Goal: Information Seeking & Learning: Check status

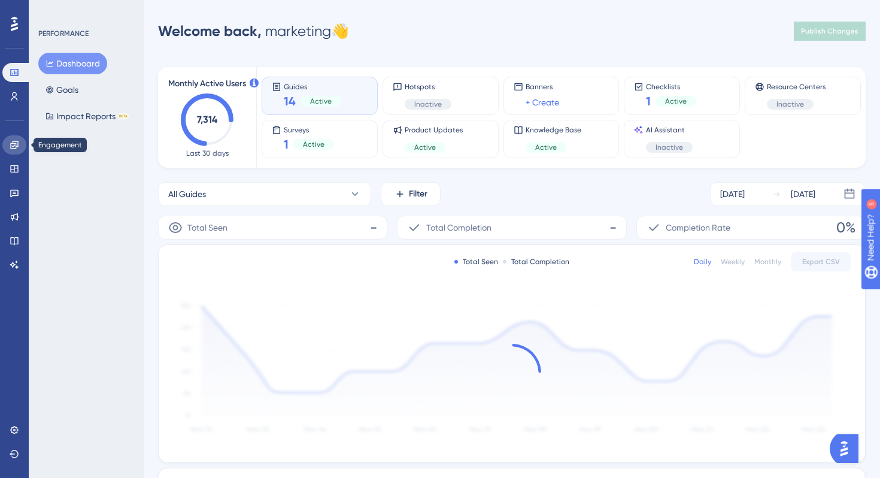
click at [16, 139] on link at bounding box center [14, 144] width 24 height 19
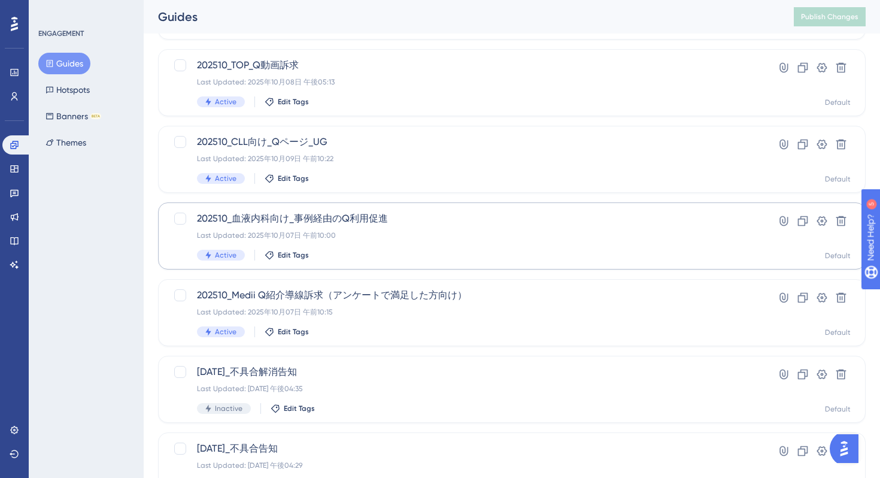
scroll to position [240, 0]
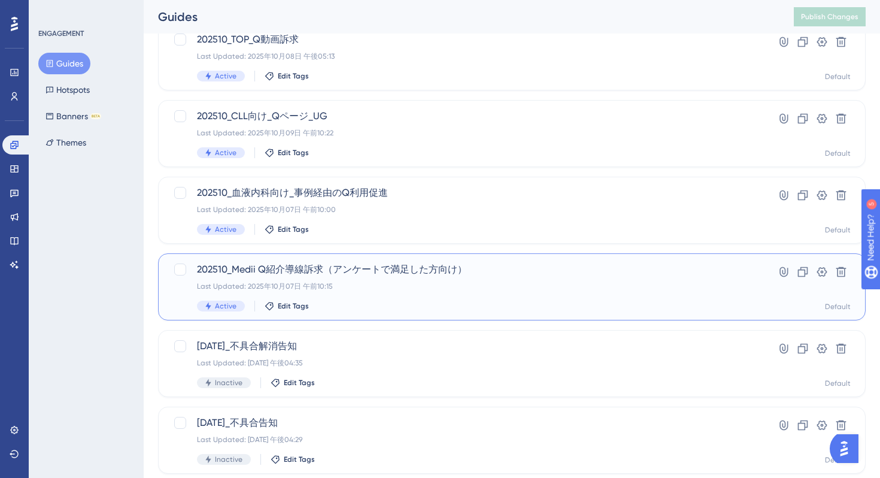
click at [447, 297] on div "202510_Medii Q紹介導線訴求（アンケートで満足した方向け） Last Updated: 2025年10月07日 午前10:15 Active Ed…" at bounding box center [464, 286] width 534 height 49
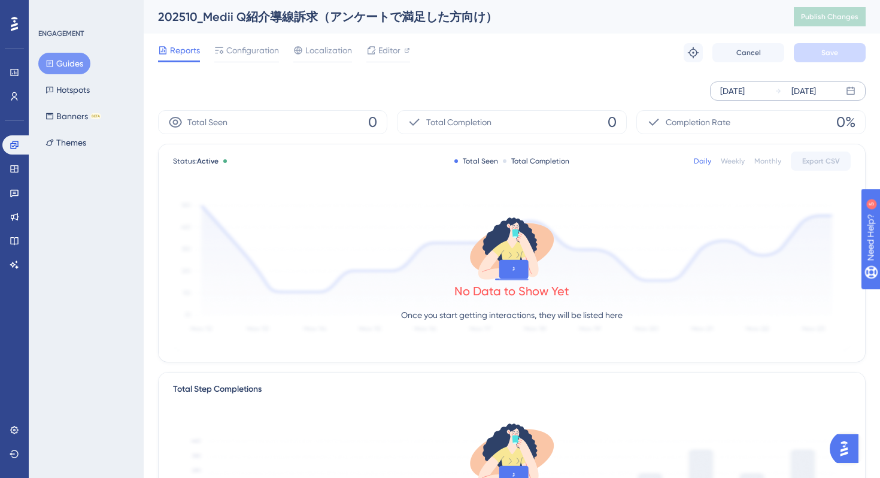
click at [856, 89] on div "Oct 08 2025 Oct 14 2025" at bounding box center [788, 90] width 156 height 19
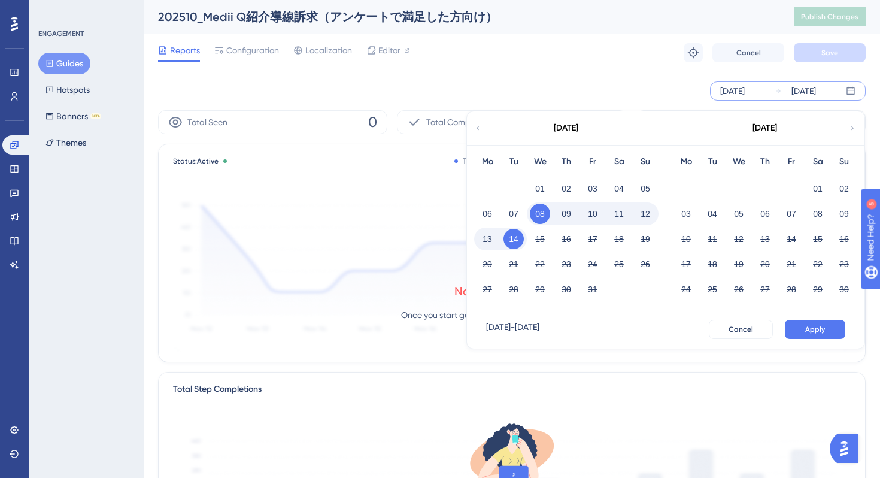
click at [618, 86] on div "Oct 08 2025 Oct 14 2025 October 2025 Mo Tu We Th Fr Sa Su 01 02 03 04 05 06 07 …" at bounding box center [512, 90] width 708 height 19
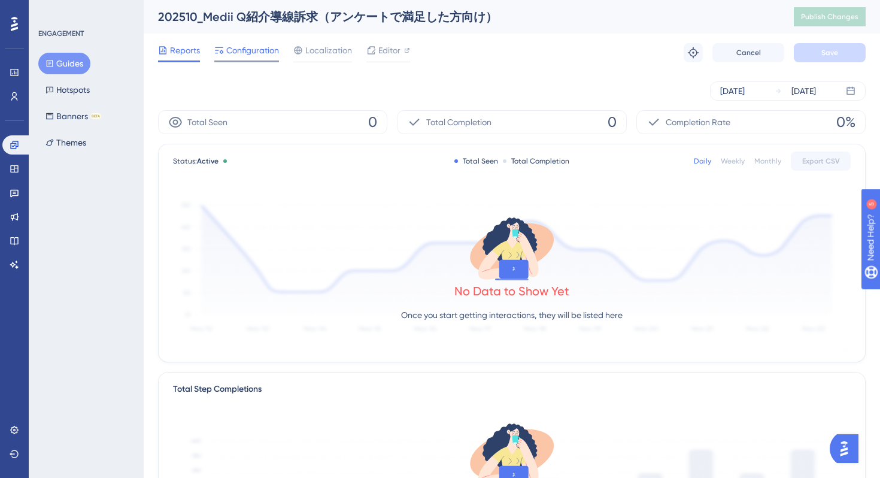
click at [254, 58] on div "Configuration" at bounding box center [246, 52] width 65 height 19
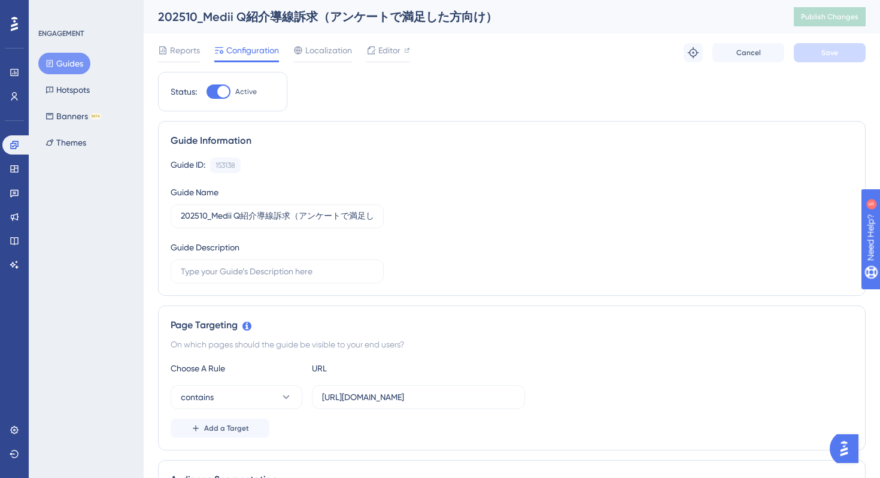
click at [186, 59] on div "Reports" at bounding box center [179, 52] width 42 height 19
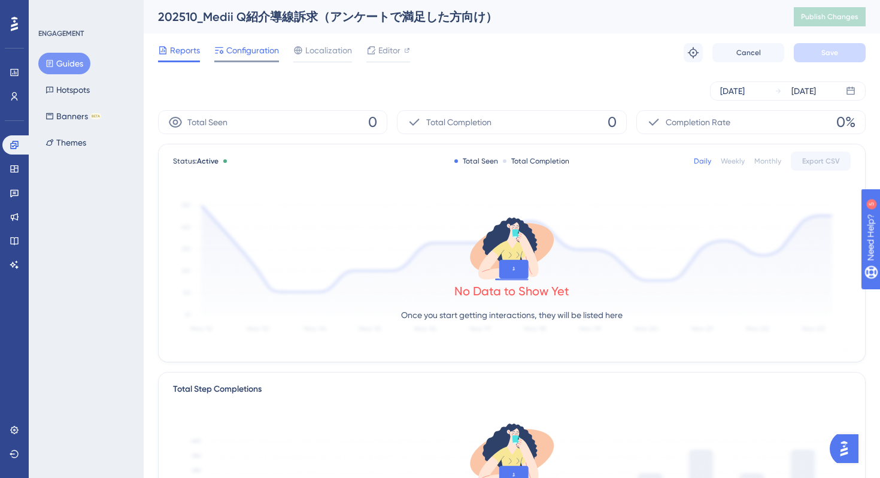
click at [246, 54] on span "Configuration" at bounding box center [252, 50] width 53 height 14
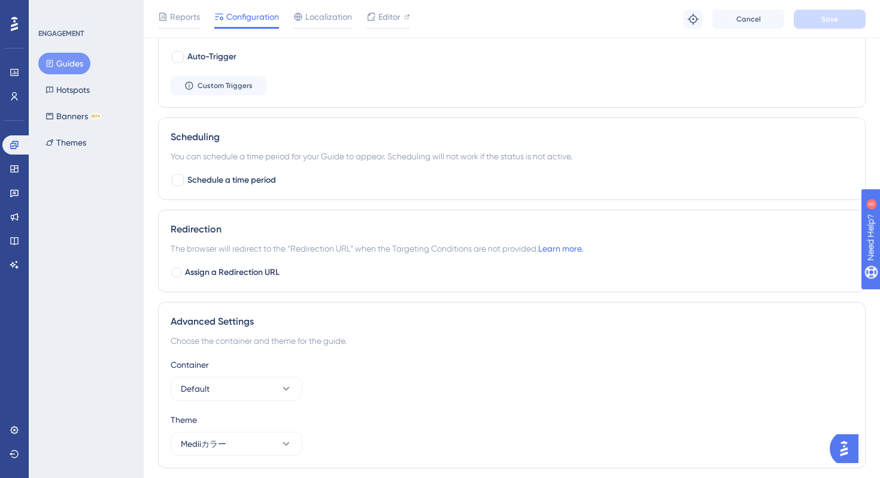
scroll to position [577, 0]
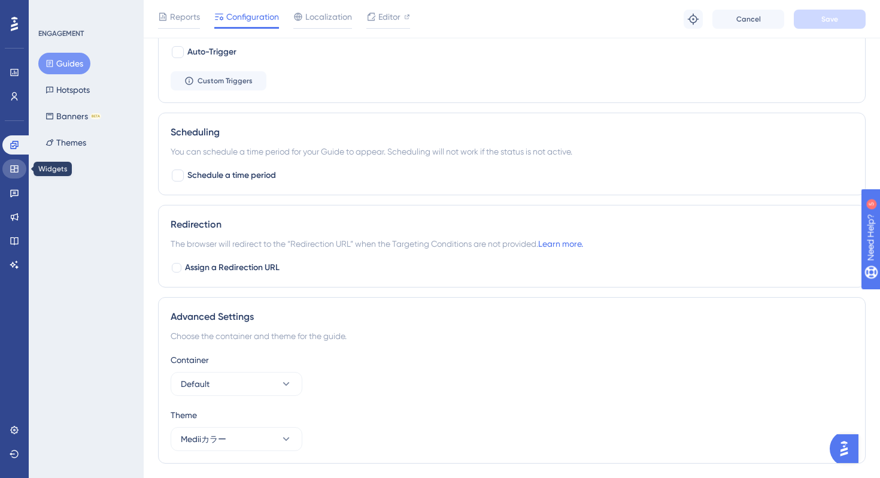
click at [18, 171] on icon at bounding box center [14, 168] width 8 height 7
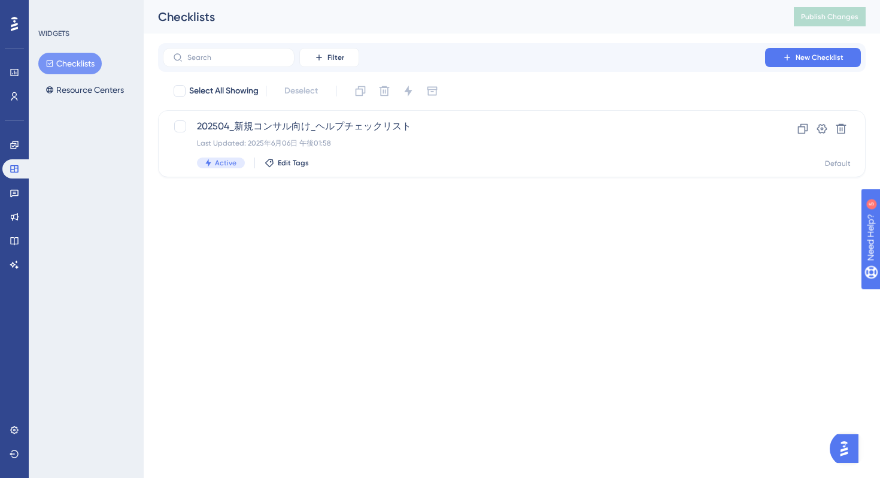
click at [75, 66] on button "Checklists" at bounding box center [69, 64] width 63 height 22
click at [428, 154] on div "202504_新規コンサル向け_ヘルプチェックリスト Last Updated: 2025年6月06日 午後01:58 Active Edit Tags" at bounding box center [464, 143] width 534 height 49
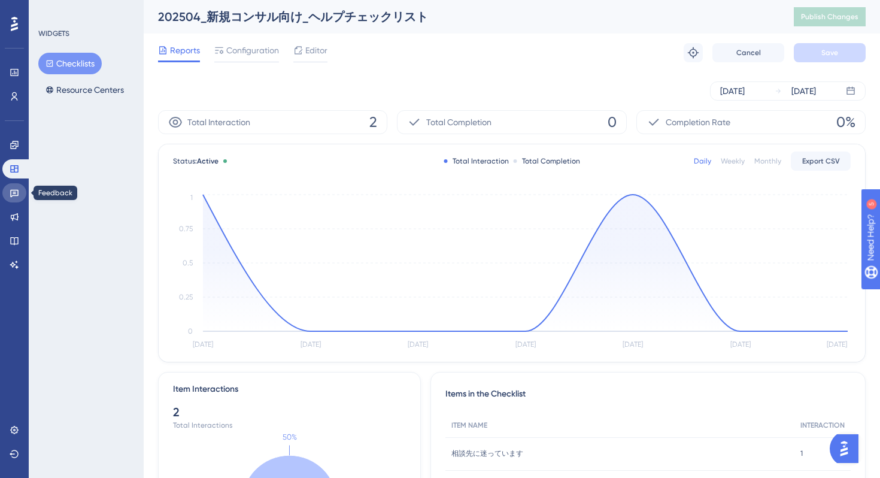
click at [17, 193] on icon at bounding box center [15, 193] width 10 height 10
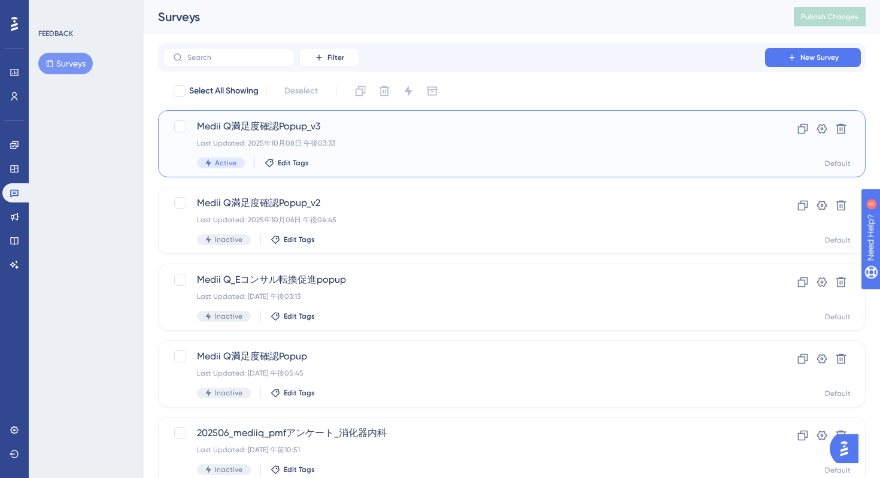
click at [416, 128] on span "Medii Q満足度確認Popup_v3" at bounding box center [464, 126] width 534 height 14
click at [427, 134] on div "Medii Q満足度確認Popup_v3 Last Updated: 2025年10月08日 午後03:33 Active Edit Tags" at bounding box center [464, 143] width 534 height 49
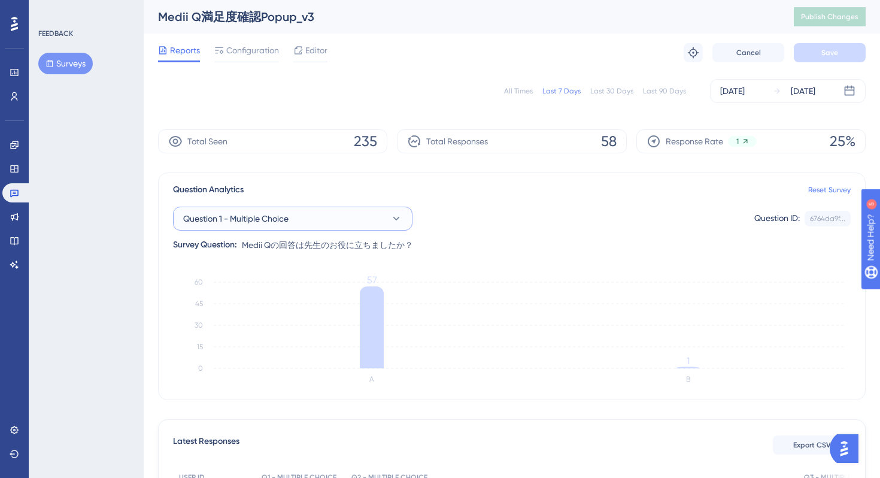
click at [364, 227] on button "Question 1 - Multiple Choice" at bounding box center [293, 219] width 240 height 24
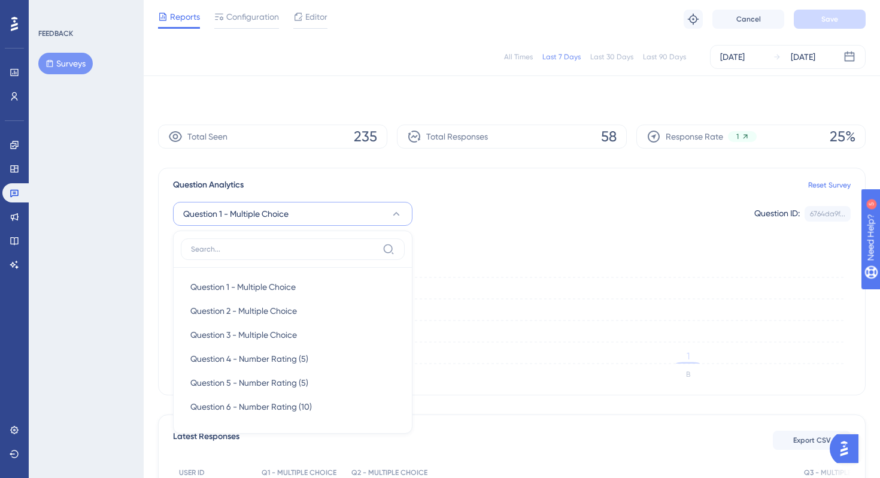
scroll to position [98, 0]
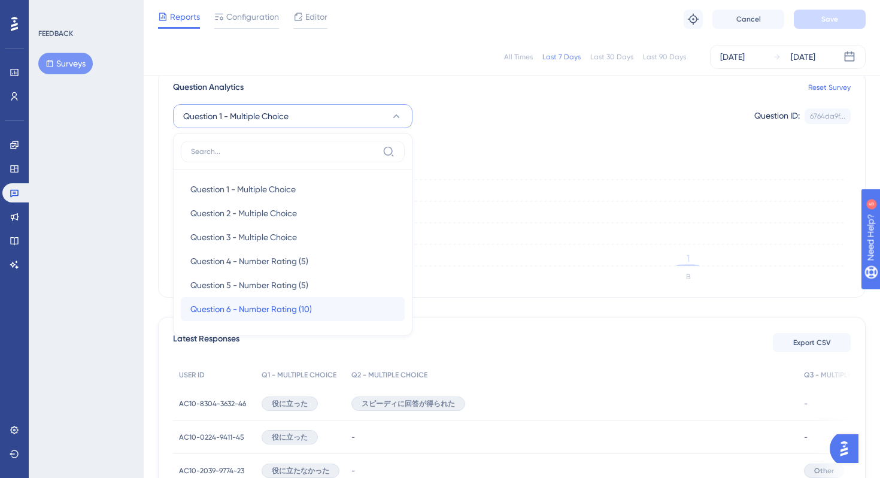
click at [311, 307] on span "Question 6 - Number Rating (10)" at bounding box center [251, 309] width 122 height 14
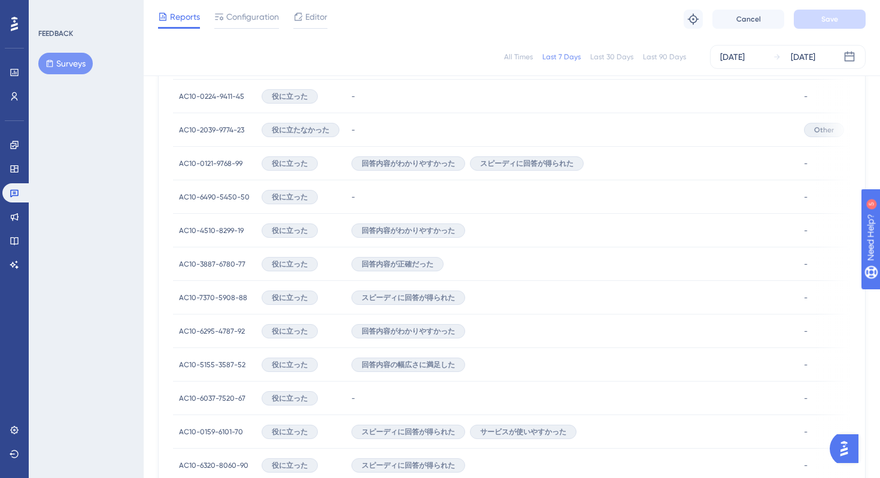
scroll to position [443, 0]
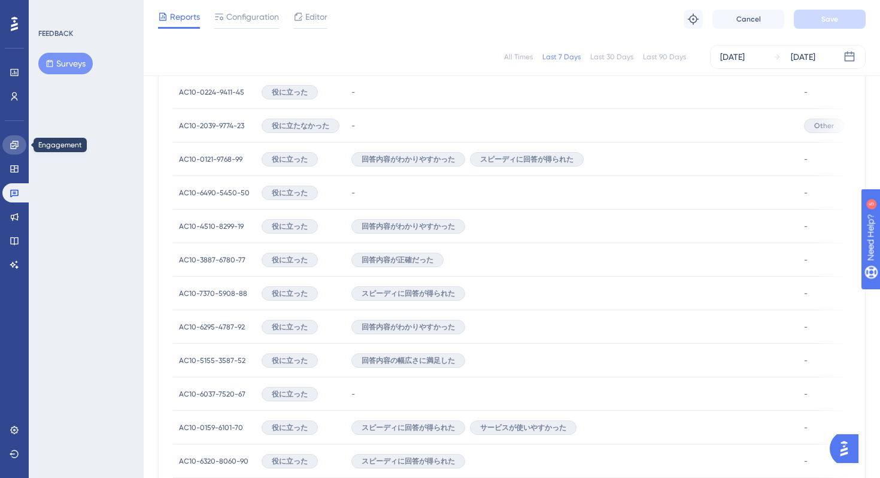
click at [12, 149] on icon at bounding box center [15, 145] width 10 height 10
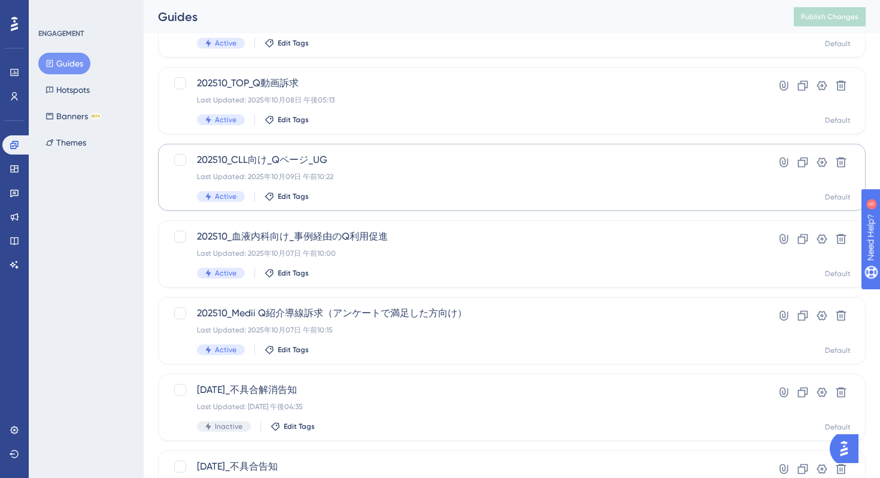
scroll to position [197, 0]
click at [414, 264] on div "202510_血液内科向け_事例経由のQ利用促進 Last Updated: 2025年10月07日 午前10:00 Active Edit Tags" at bounding box center [464, 253] width 534 height 49
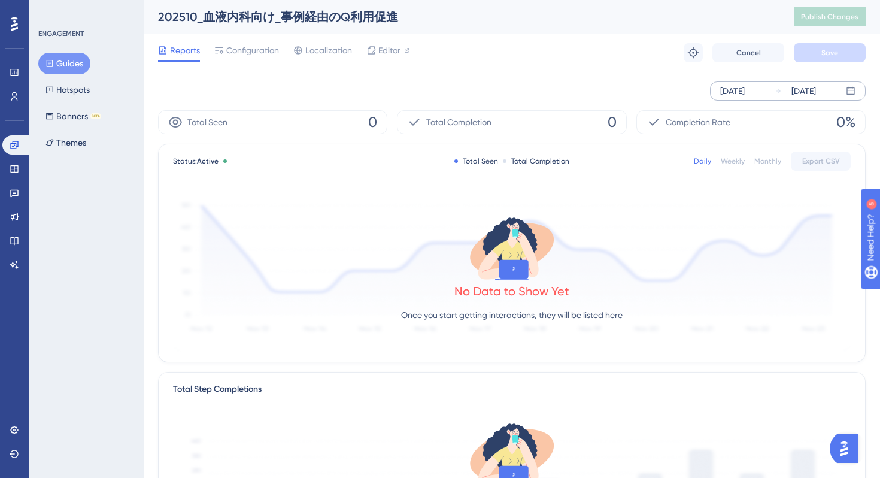
click at [852, 93] on icon at bounding box center [851, 91] width 10 height 10
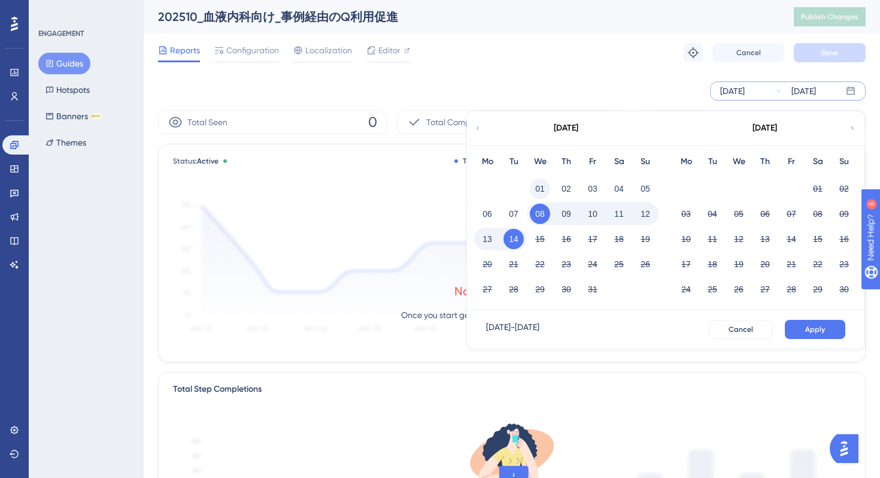
click at [540, 187] on button "01" at bounding box center [540, 188] width 20 height 20
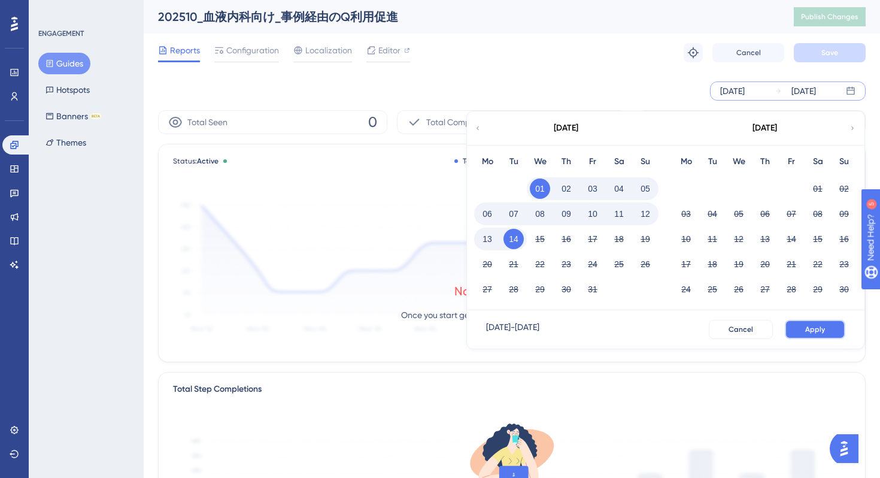
click at [825, 324] on button "Apply" at bounding box center [815, 329] width 60 height 19
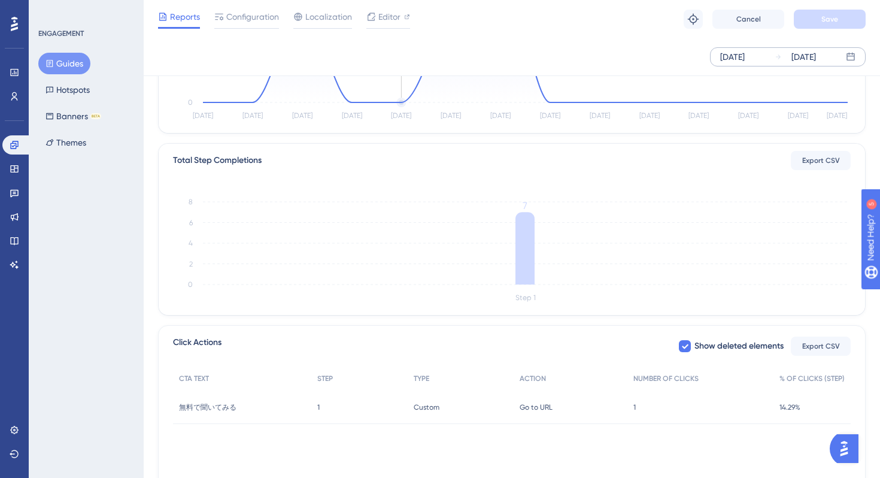
scroll to position [281, 0]
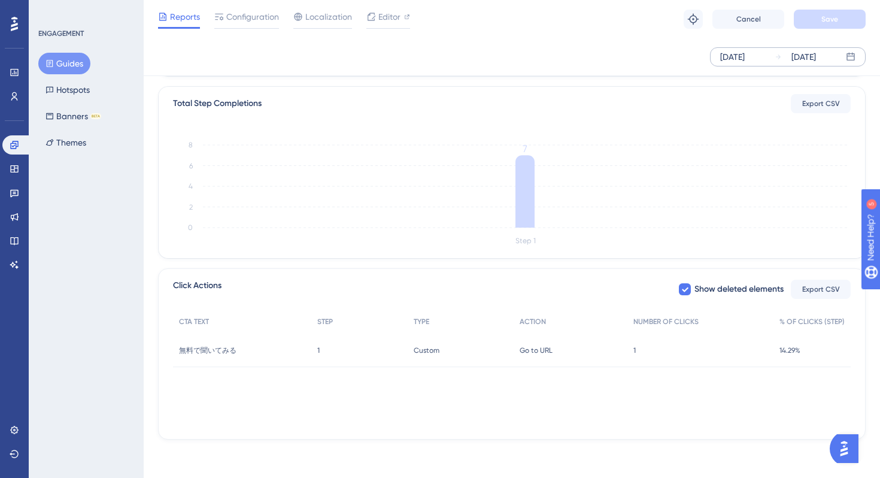
click at [319, 350] on span "1" at bounding box center [318, 351] width 2 height 10
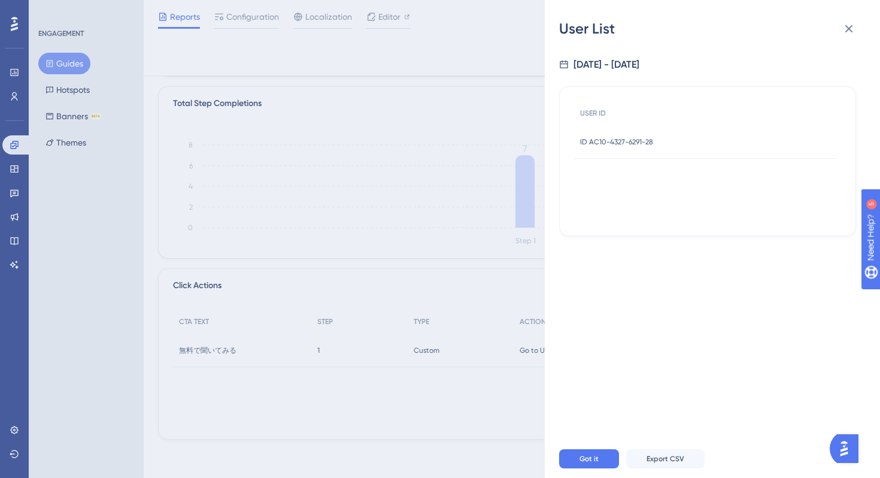
click at [638, 141] on span "ID AC10-4327-6291-28" at bounding box center [616, 142] width 73 height 10
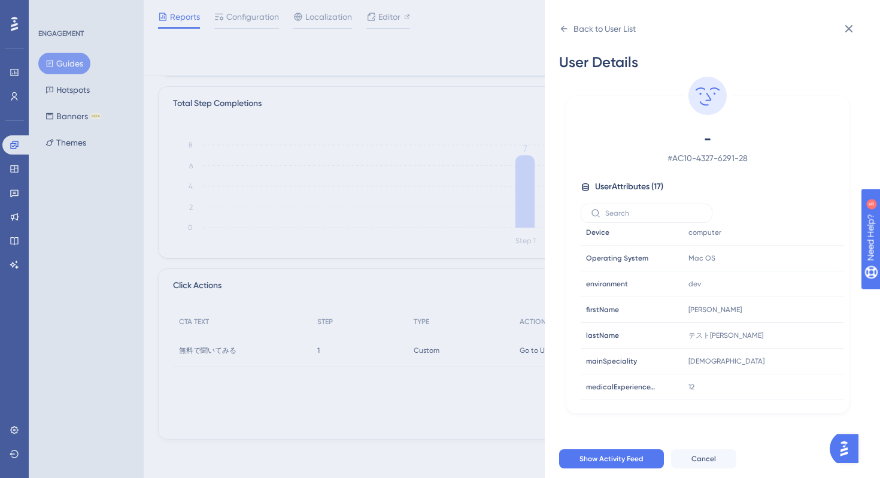
scroll to position [192, 0]
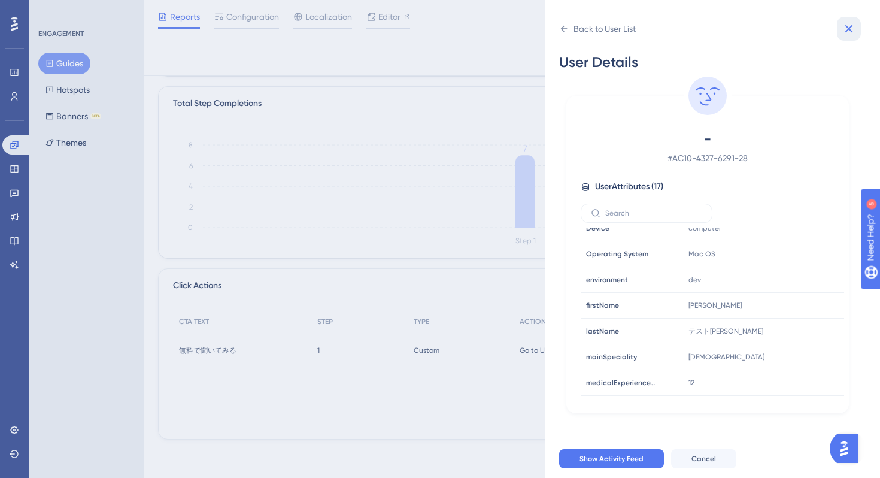
click at [849, 23] on icon at bounding box center [849, 29] width 14 height 14
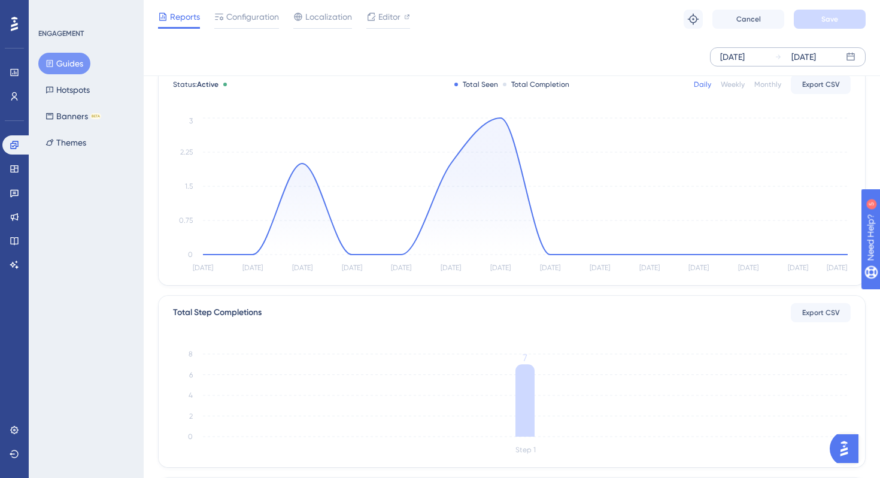
scroll to position [0, 0]
